Goal: Task Accomplishment & Management: Manage account settings

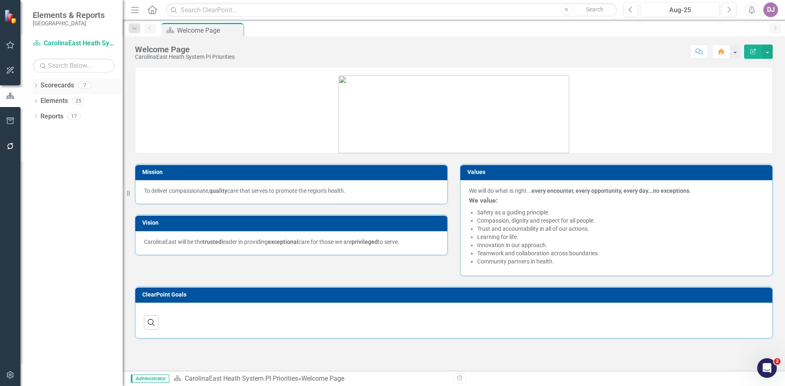
click at [62, 86] on link "Scorecards" at bounding box center [57, 85] width 34 height 9
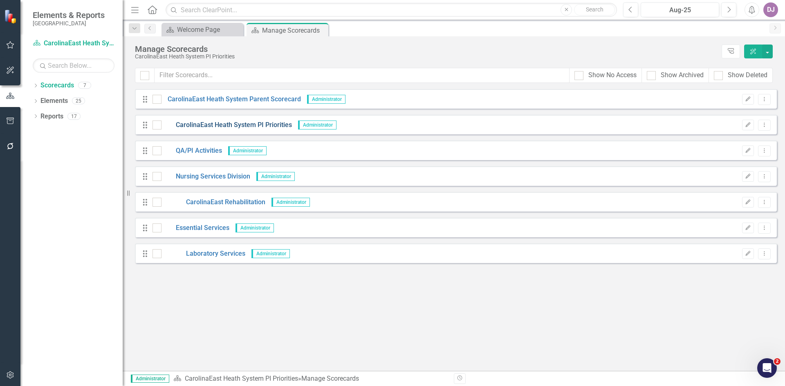
click at [207, 127] on link "CarolinaEast Heath System PI Priorities" at bounding box center [226, 125] width 130 height 9
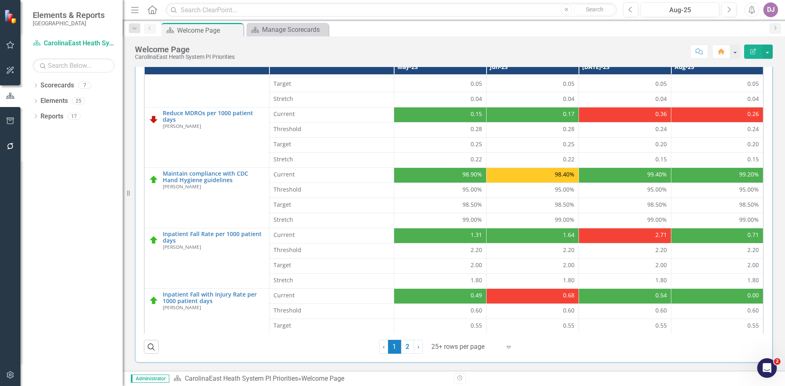
scroll to position [165, 0]
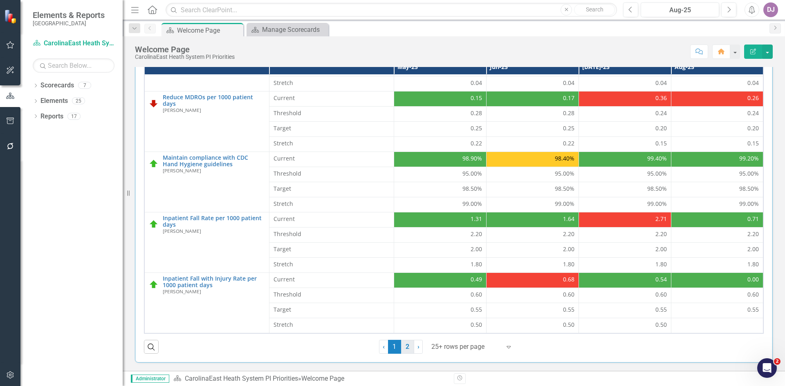
click at [402, 347] on link "2" at bounding box center [407, 347] width 13 height 14
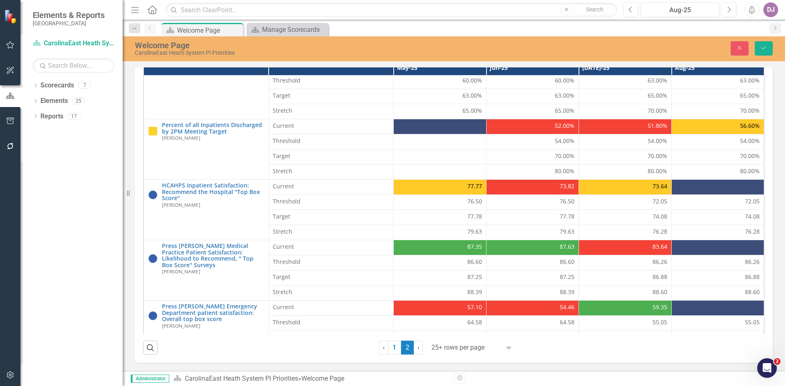
scroll to position [105, 0]
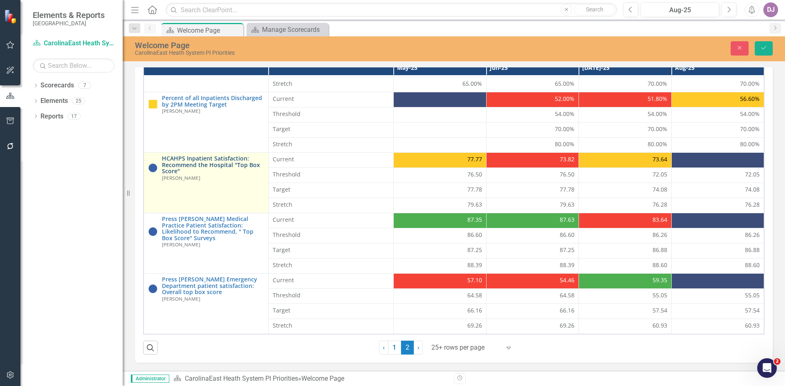
click at [185, 168] on link "HCAHPS Inpatient Satisfaction: Recommend the Hospital "Top Box Score"" at bounding box center [213, 164] width 102 height 19
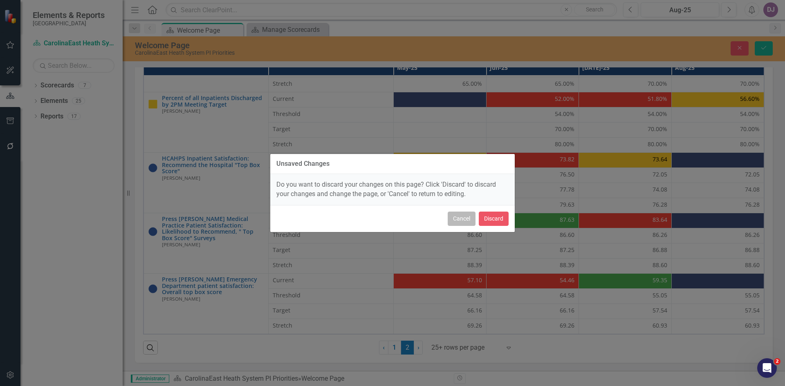
click at [459, 222] on button "Cancel" at bounding box center [461, 219] width 28 height 14
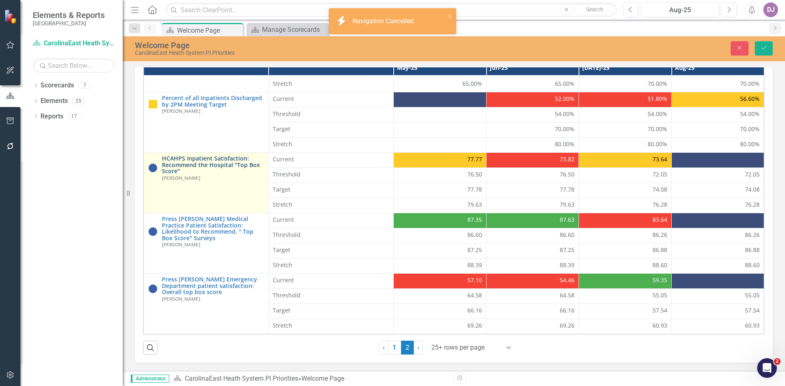
click at [201, 166] on link "HCAHPS Inpatient Satisfaction: Recommend the Hospital "Top Box Score"" at bounding box center [213, 164] width 102 height 19
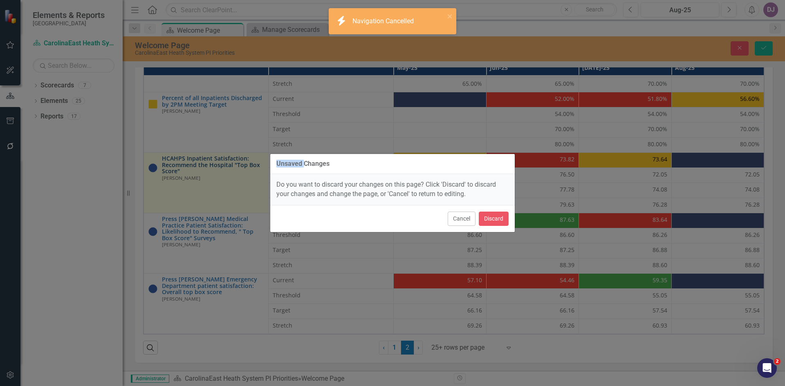
click at [201, 166] on div "Unsaved Changes Do you want to discard your changes on this page? Click 'Discar…" at bounding box center [392, 193] width 785 height 386
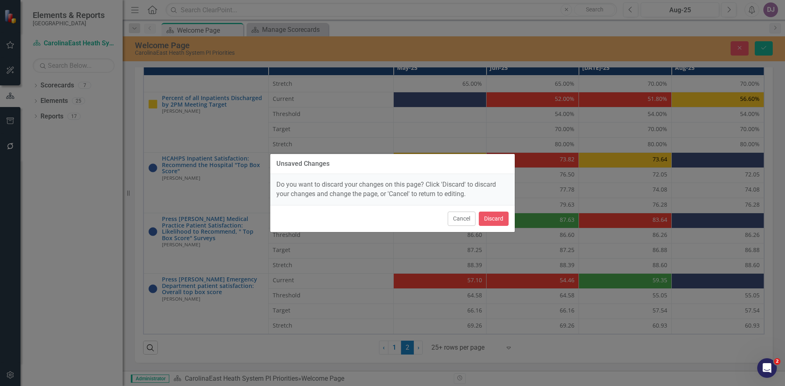
click at [324, 262] on div "Unsaved Changes Do you want to discard your changes on this page? Click 'Discar…" at bounding box center [392, 193] width 245 height 386
click at [467, 220] on button "Cancel" at bounding box center [461, 219] width 28 height 14
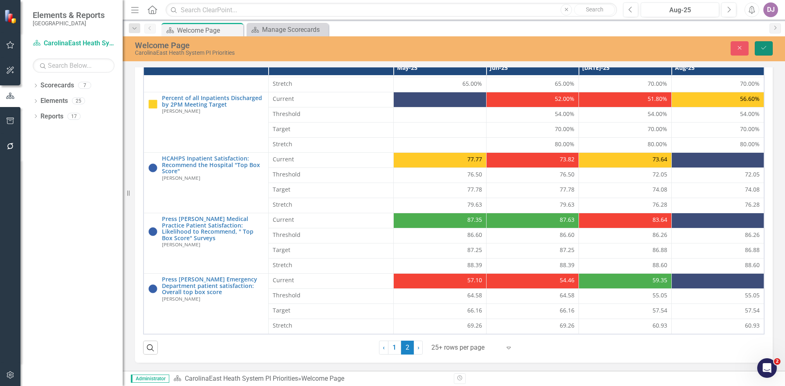
click at [765, 49] on icon "Save" at bounding box center [763, 48] width 7 height 6
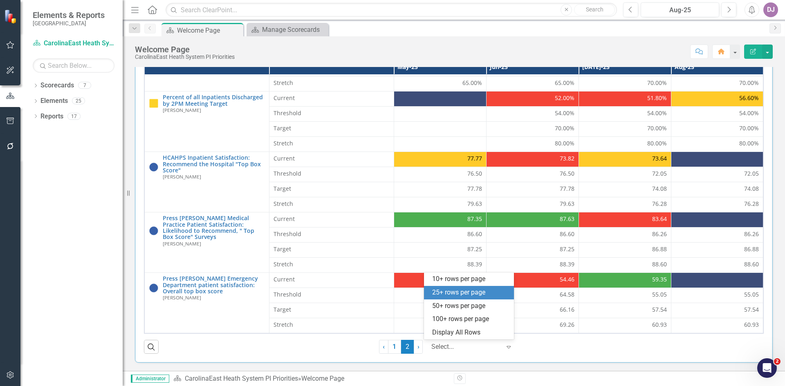
click at [504, 345] on icon "Expand" at bounding box center [508, 347] width 8 height 7
click at [469, 307] on div "50+ rows per page" at bounding box center [470, 306] width 77 height 9
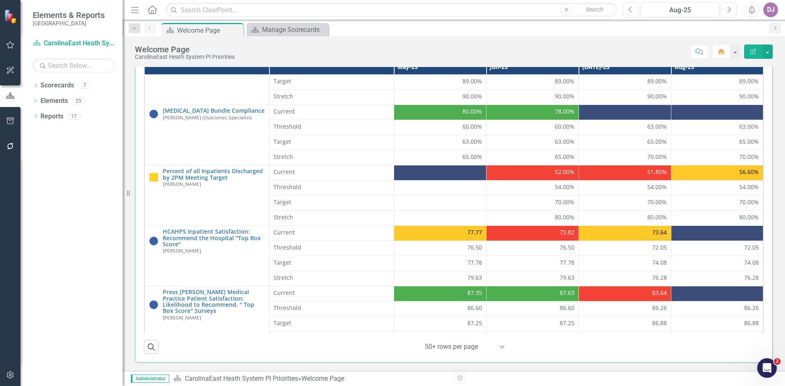
scroll to position [451, 0]
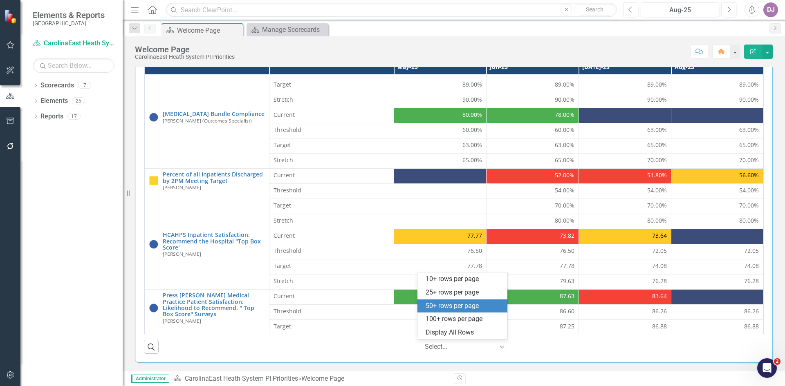
click at [500, 348] on icon "Expand" at bounding box center [502, 347] width 8 height 7
click at [458, 321] on div "100+ rows per page" at bounding box center [463, 319] width 77 height 9
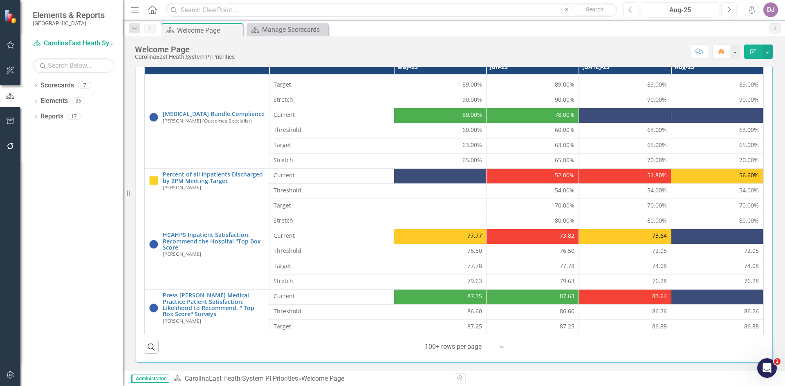
scroll to position [528, 0]
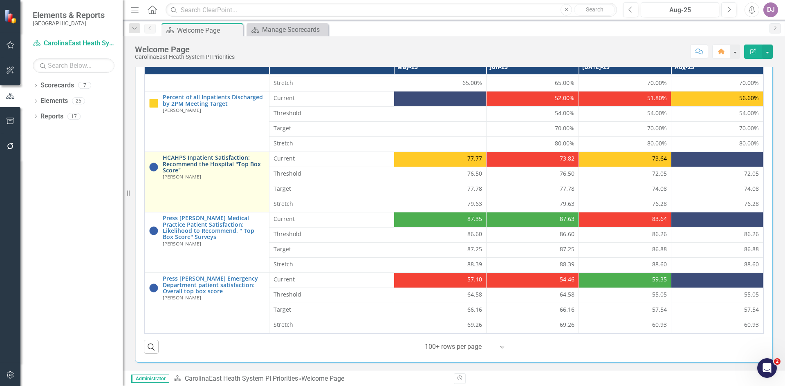
click at [217, 161] on link "HCAHPS Inpatient Satisfaction: Recommend the Hospital "Top Box Score"" at bounding box center [214, 163] width 102 height 19
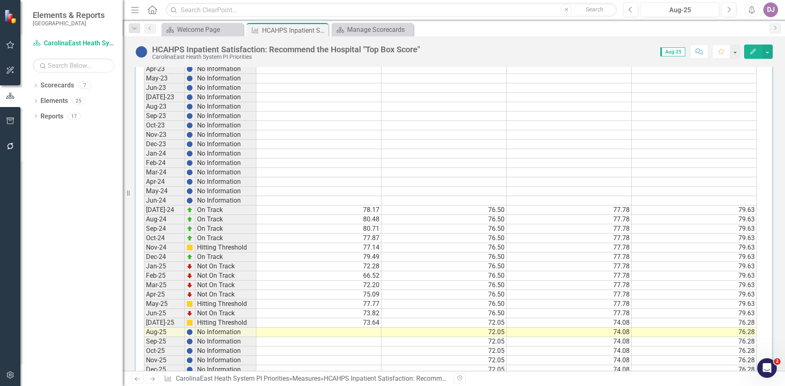
scroll to position [410, 0]
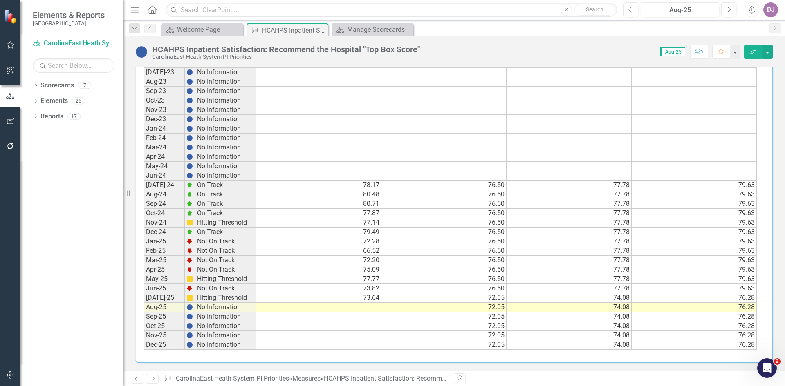
click at [367, 306] on td at bounding box center [318, 307] width 125 height 9
click at [365, 306] on td at bounding box center [318, 307] width 125 height 9
click at [364, 306] on td at bounding box center [318, 307] width 125 height 9
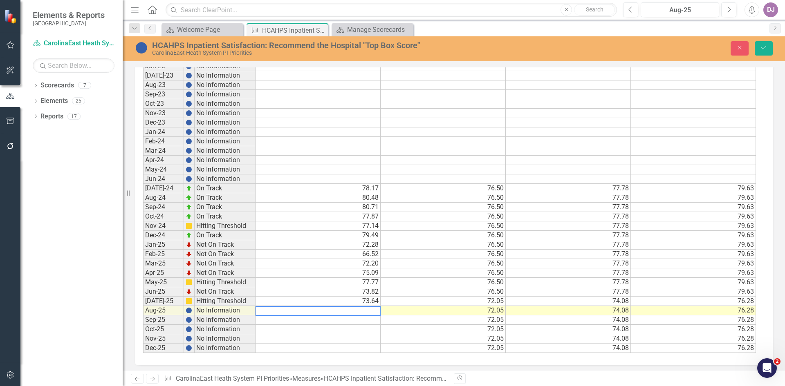
scroll to position [412, 0]
type textarea "76.08"
click at [368, 318] on td at bounding box center [317, 317] width 125 height 9
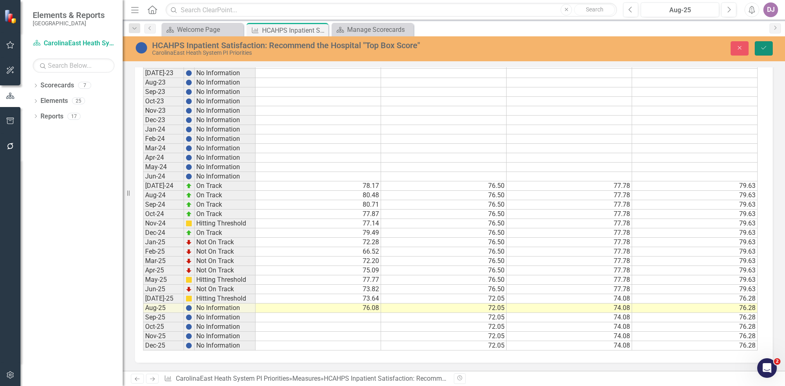
click at [762, 49] on icon "Save" at bounding box center [763, 48] width 7 height 6
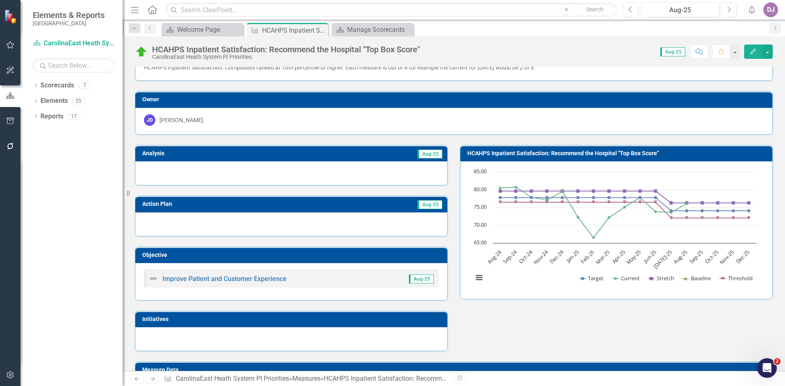
scroll to position [0, 0]
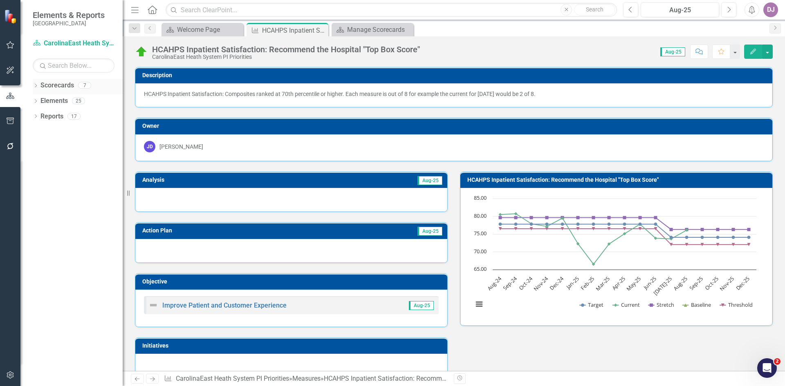
click at [59, 85] on link "Scorecards" at bounding box center [57, 85] width 34 height 9
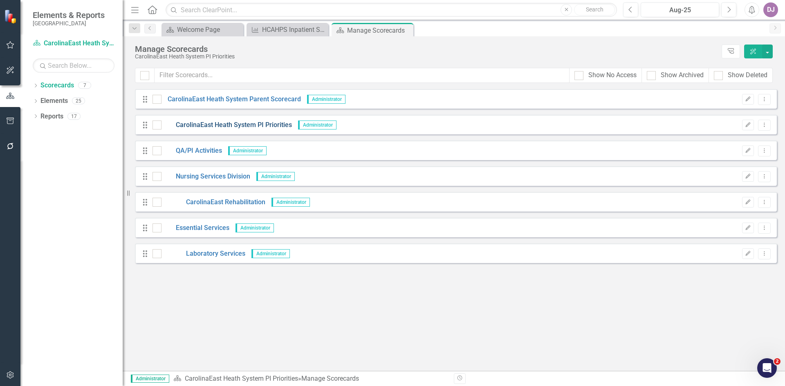
click at [223, 125] on link "CarolinaEast Heath System PI Priorities" at bounding box center [226, 125] width 130 height 9
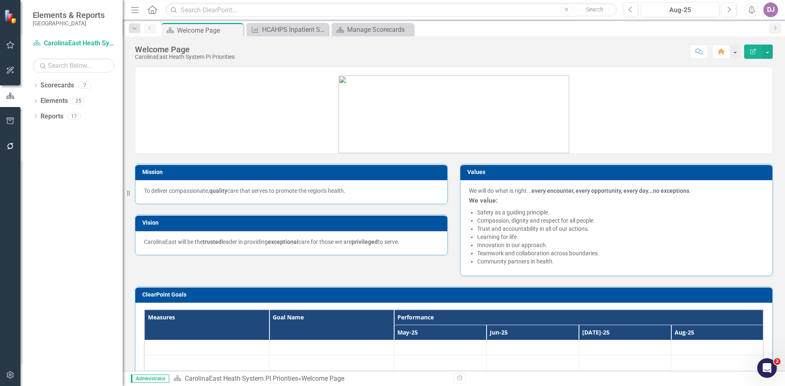
click at [223, 125] on link at bounding box center [453, 110] width 637 height 85
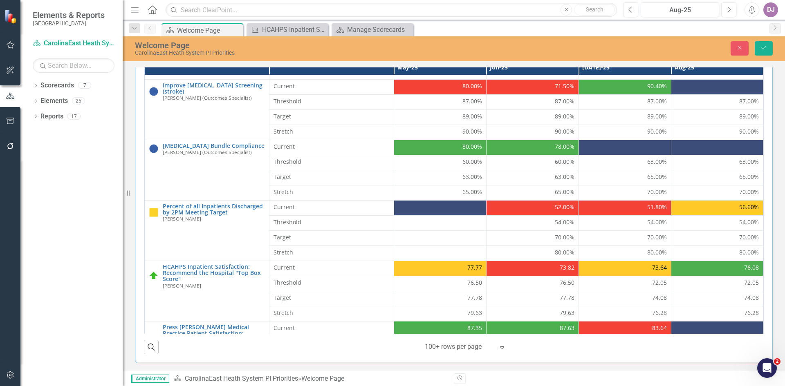
scroll to position [528, 0]
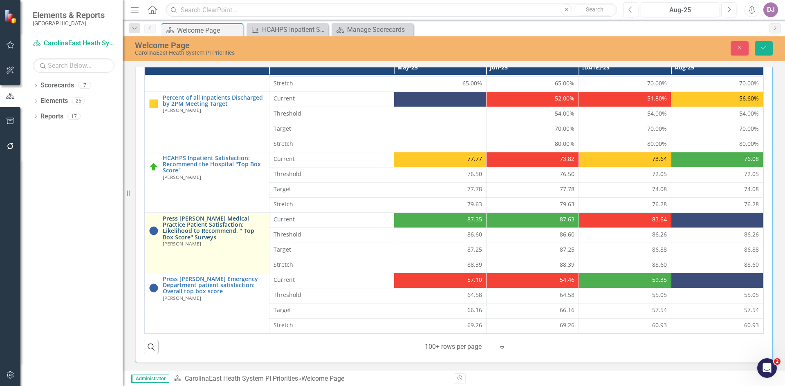
click at [206, 233] on link "Press [PERSON_NAME] Medical Practice Patient Satisfaction: Likelihood to Recomm…" at bounding box center [214, 227] width 102 height 25
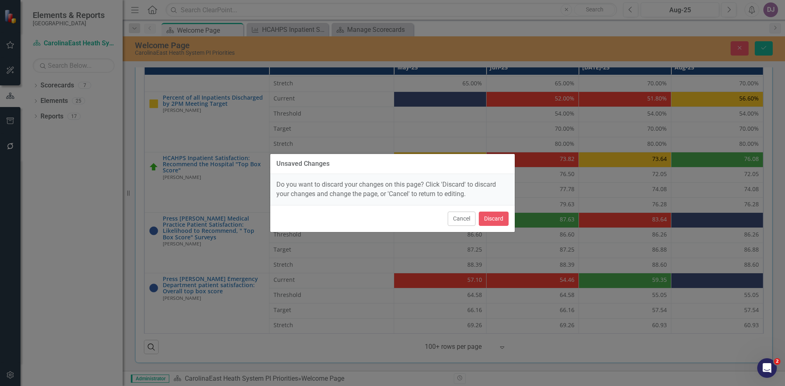
click at [235, 246] on div "Unsaved Changes Do you want to discard your changes on this page? Click 'Discar…" at bounding box center [392, 193] width 785 height 386
click at [467, 218] on button "Cancel" at bounding box center [461, 219] width 28 height 14
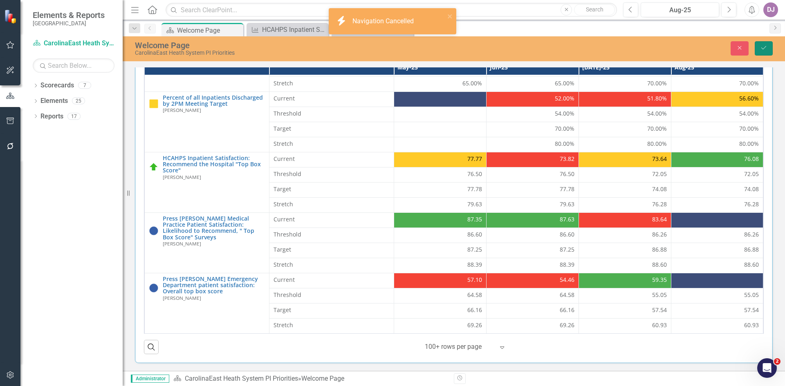
click at [766, 48] on icon "Save" at bounding box center [763, 48] width 7 height 6
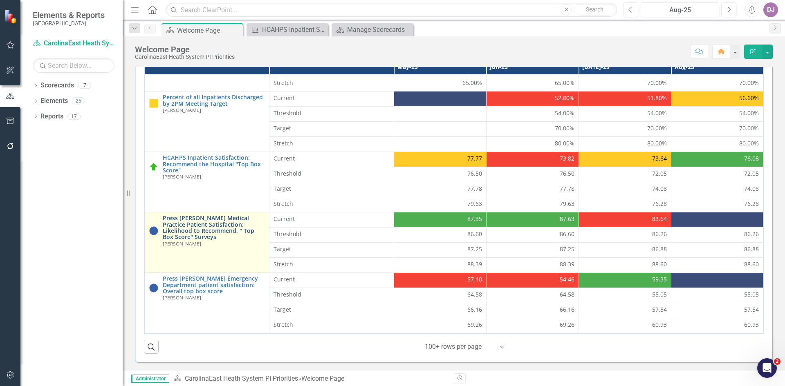
click at [189, 231] on link "Press [PERSON_NAME] Medical Practice Patient Satisfaction: Likelihood to Recomm…" at bounding box center [214, 227] width 102 height 25
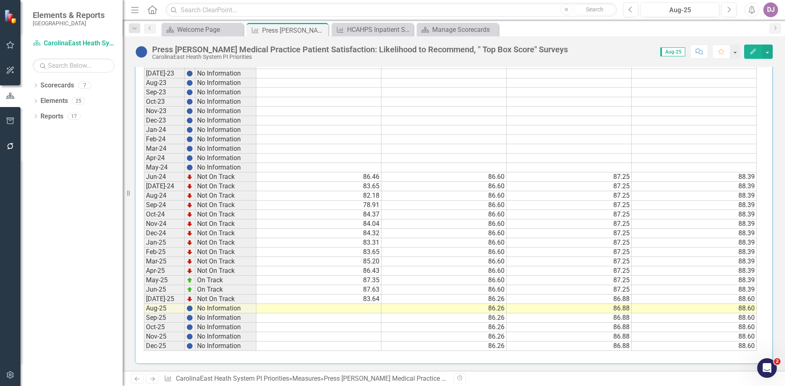
scroll to position [410, 0]
click at [369, 306] on td at bounding box center [318, 307] width 125 height 9
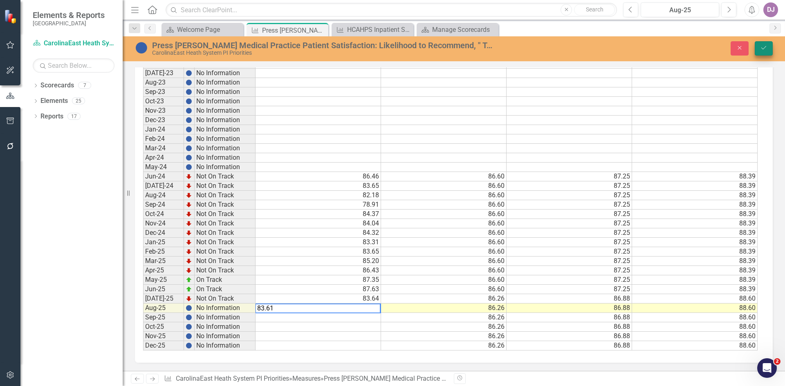
type textarea "83.61"
click at [765, 50] on icon "Save" at bounding box center [763, 48] width 7 height 6
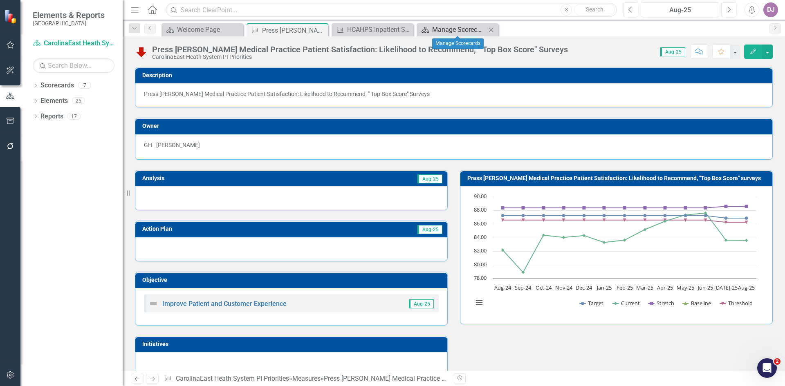
click at [454, 34] on div "Manage Scorecards" at bounding box center [459, 30] width 54 height 10
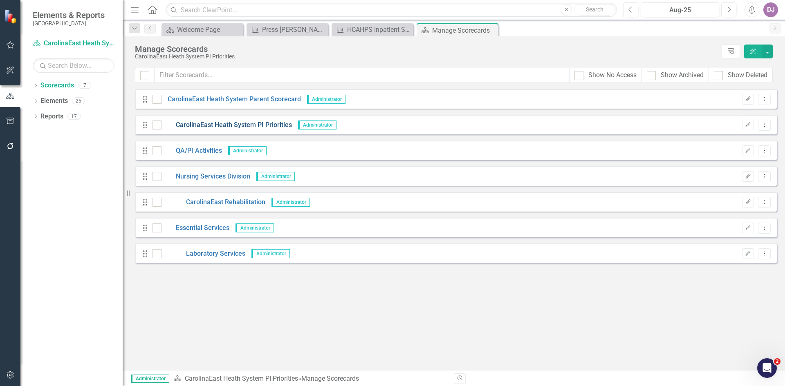
click at [224, 125] on link "CarolinaEast Heath System PI Priorities" at bounding box center [226, 125] width 130 height 9
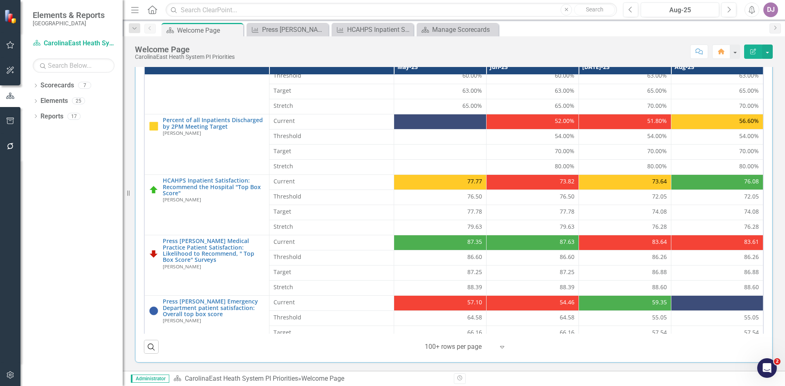
scroll to position [528, 0]
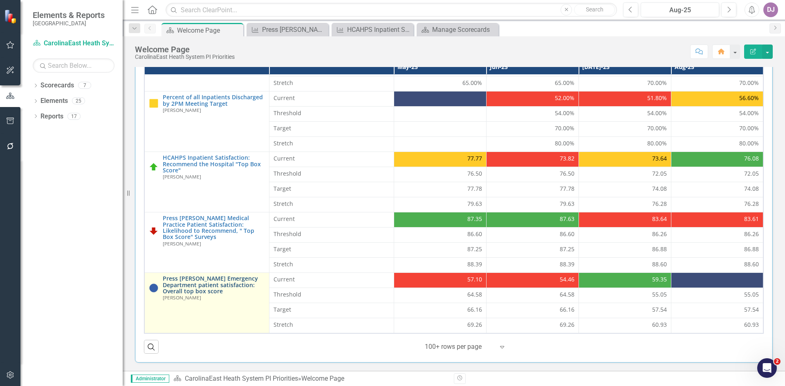
click at [197, 290] on link "Press [PERSON_NAME] Emergency Department patient satisfaction: Overall top box …" at bounding box center [214, 284] width 102 height 19
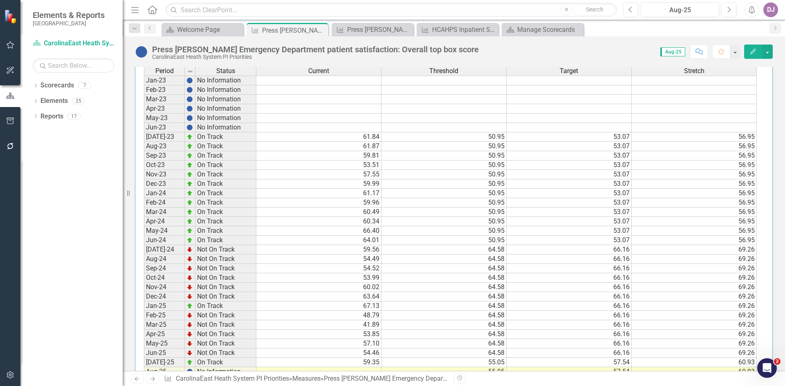
scroll to position [359, 0]
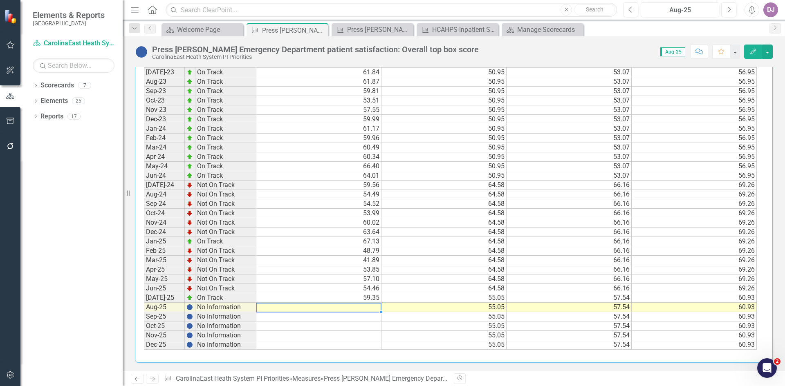
click at [368, 306] on td at bounding box center [318, 307] width 125 height 9
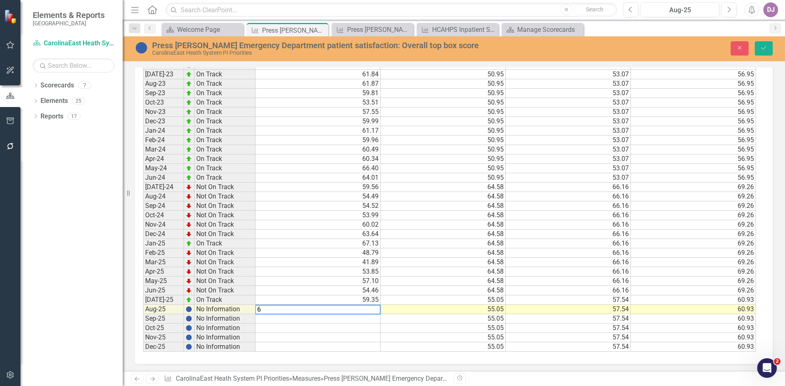
scroll to position [362, 0]
type textarea "62.86"
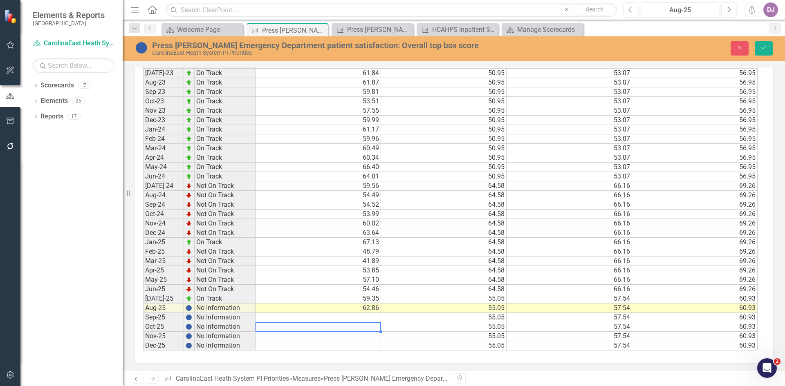
click at [348, 326] on td at bounding box center [317, 326] width 125 height 9
click at [765, 47] on icon "submit" at bounding box center [763, 47] width 5 height 3
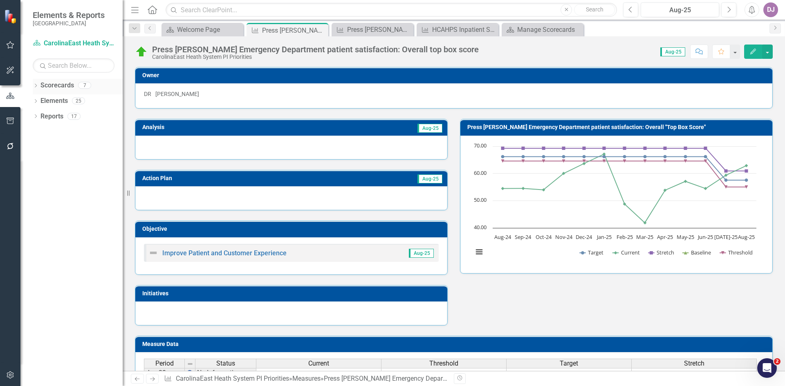
click at [62, 83] on link "Scorecards" at bounding box center [57, 85] width 34 height 9
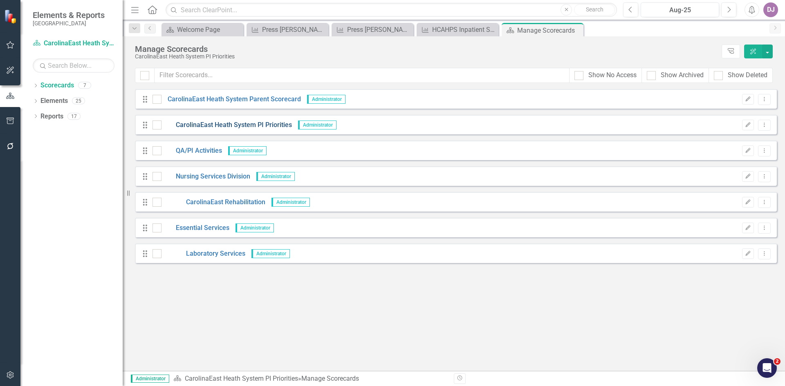
click at [220, 127] on link "CarolinaEast Heath System PI Priorities" at bounding box center [226, 125] width 130 height 9
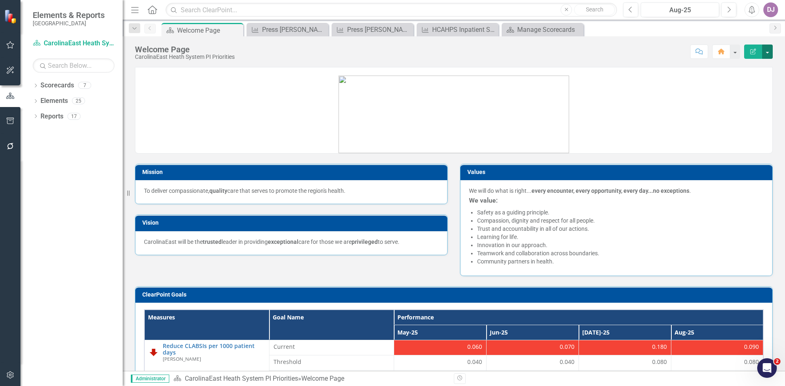
click at [769, 54] on button "button" at bounding box center [767, 52] width 11 height 14
click at [671, 49] on div "Score: N/A Aug-25 Completed Comment Home Edit Report" at bounding box center [506, 52] width 534 height 14
